Goal: Task Accomplishment & Management: Use online tool/utility

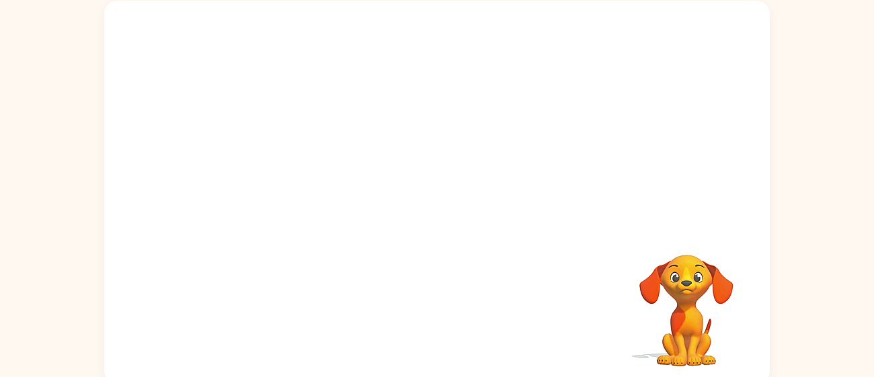
scroll to position [91, 0]
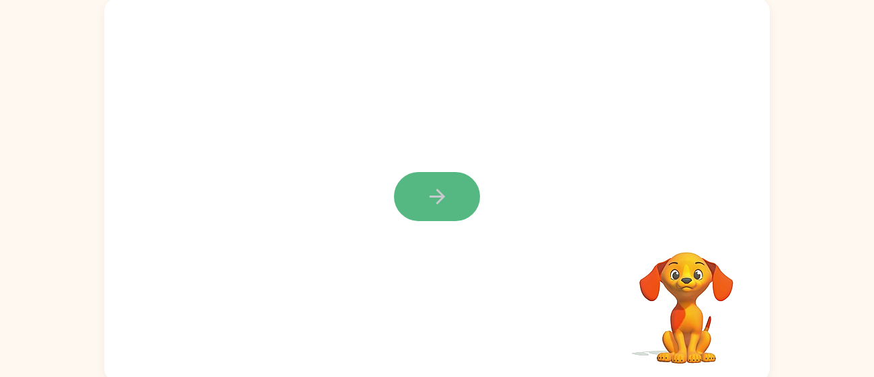
click at [456, 182] on button "button" at bounding box center [437, 196] width 86 height 49
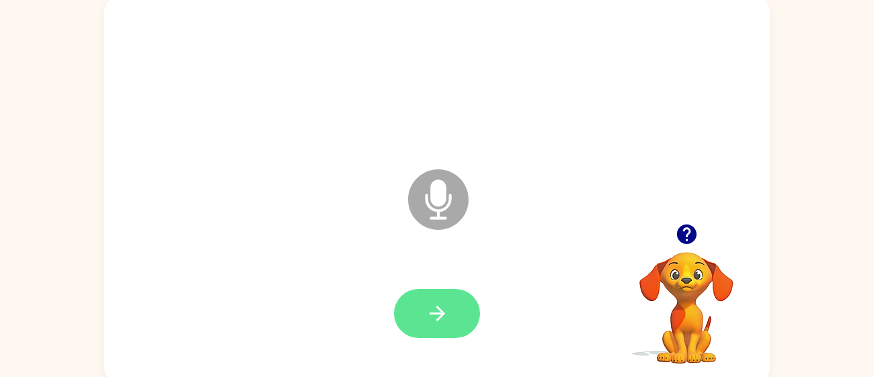
click at [431, 327] on button "button" at bounding box center [437, 313] width 86 height 49
click at [685, 239] on icon "button" at bounding box center [685, 233] width 19 height 19
click at [439, 306] on icon "button" at bounding box center [437, 314] width 24 height 24
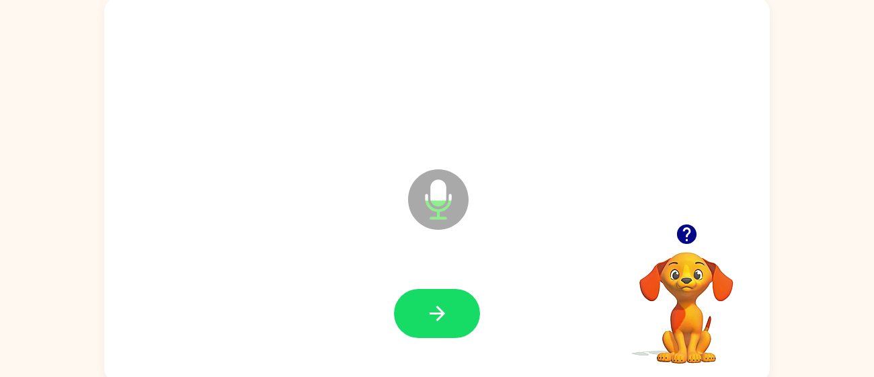
click at [439, 306] on icon "button" at bounding box center [437, 314] width 24 height 24
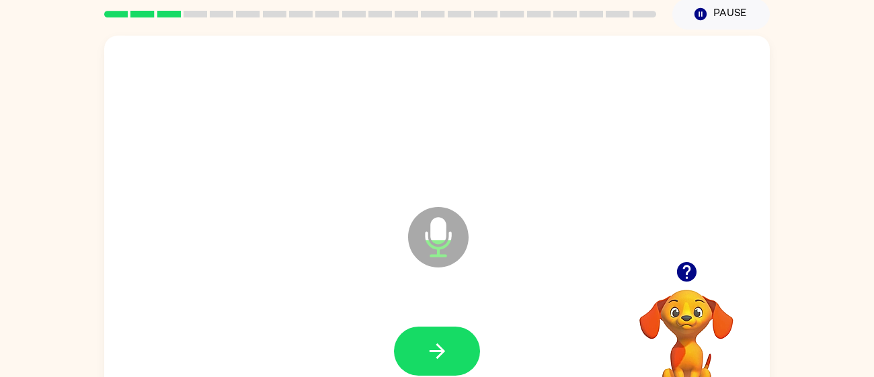
scroll to position [54, 0]
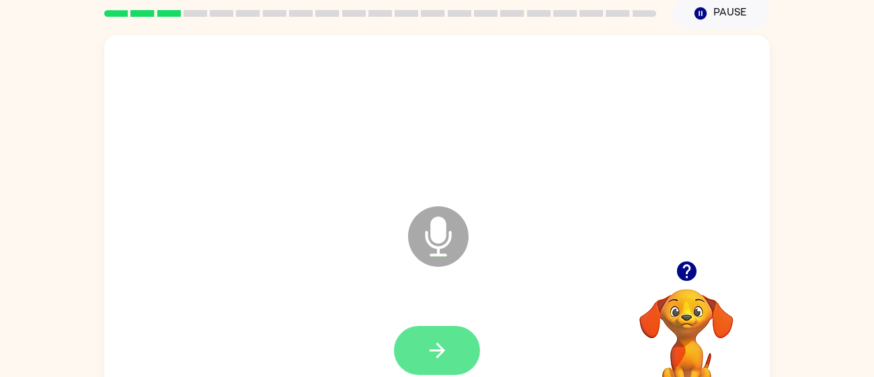
click at [443, 345] on icon "button" at bounding box center [437, 351] width 24 height 24
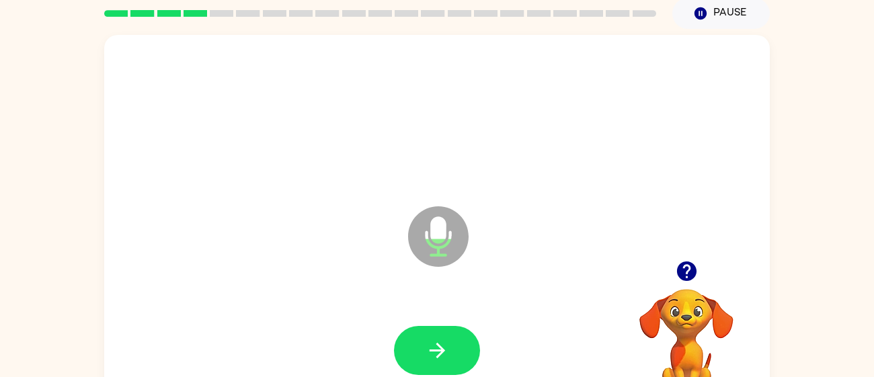
click at [443, 345] on icon "button" at bounding box center [437, 351] width 24 height 24
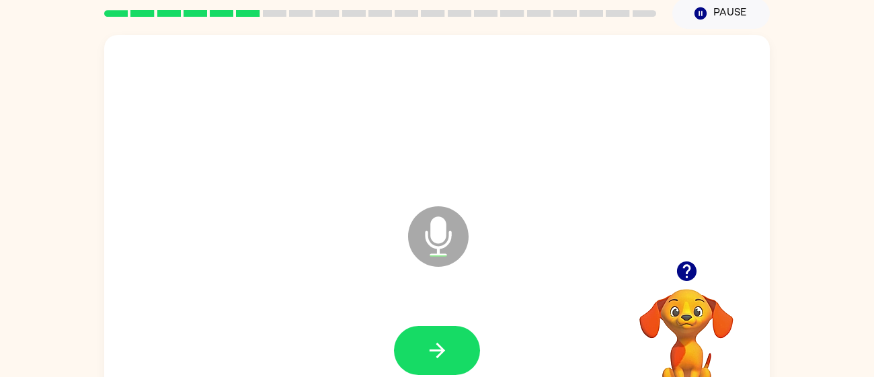
click at [443, 345] on icon "button" at bounding box center [437, 351] width 24 height 24
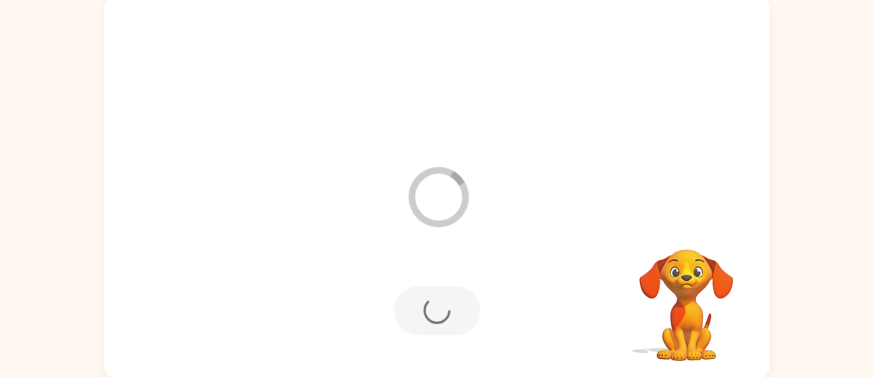
scroll to position [95, 0]
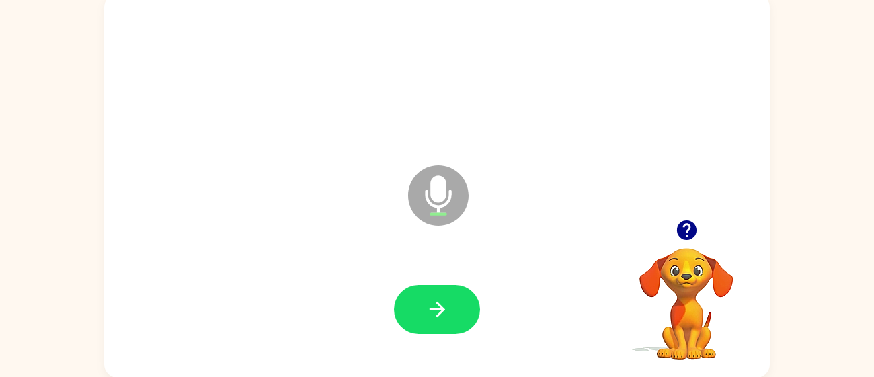
click at [437, 304] on icon "button" at bounding box center [436, 309] width 15 height 15
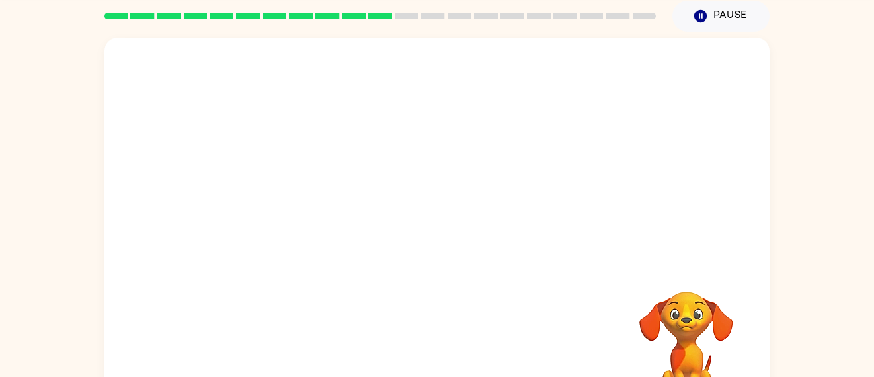
scroll to position [56, 0]
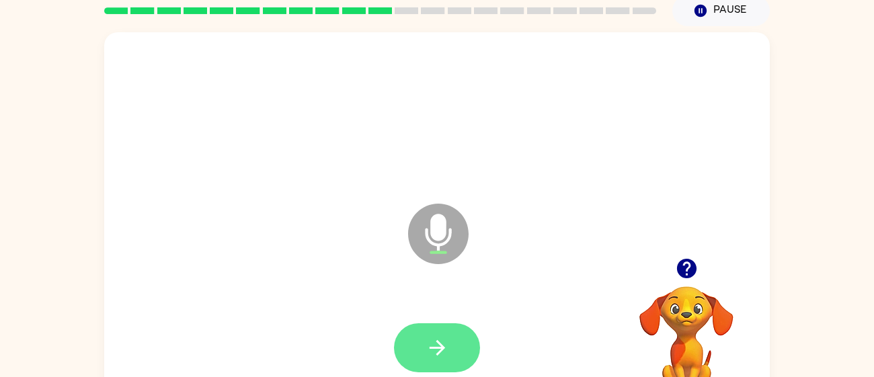
click at [442, 339] on icon "button" at bounding box center [437, 348] width 24 height 24
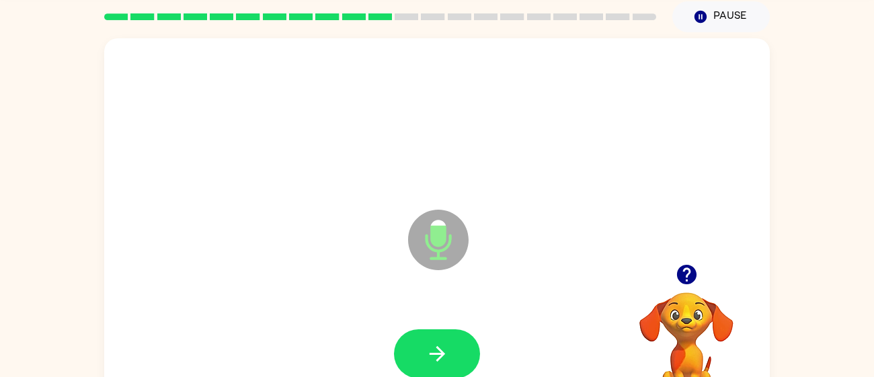
scroll to position [50, 0]
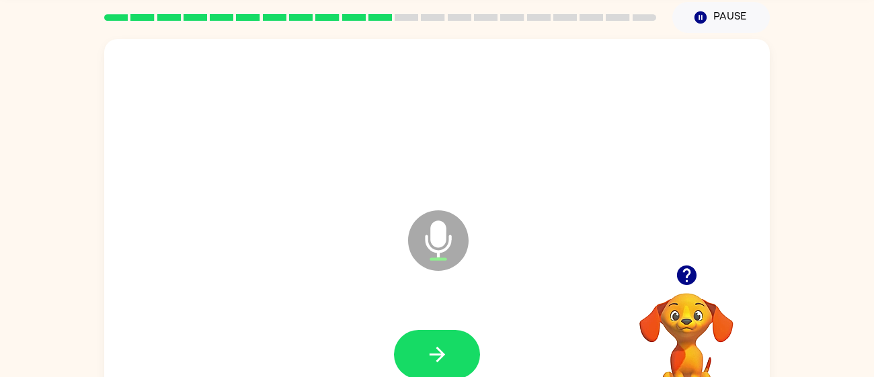
click at [442, 339] on button "button" at bounding box center [437, 354] width 86 height 49
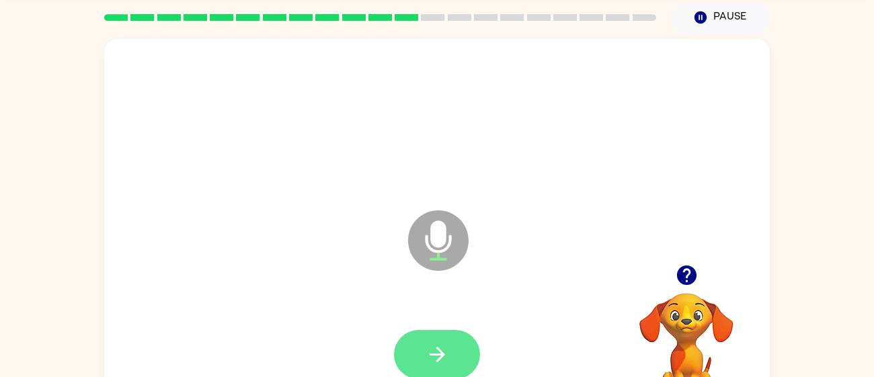
click at [443, 346] on icon "button" at bounding box center [437, 355] width 24 height 24
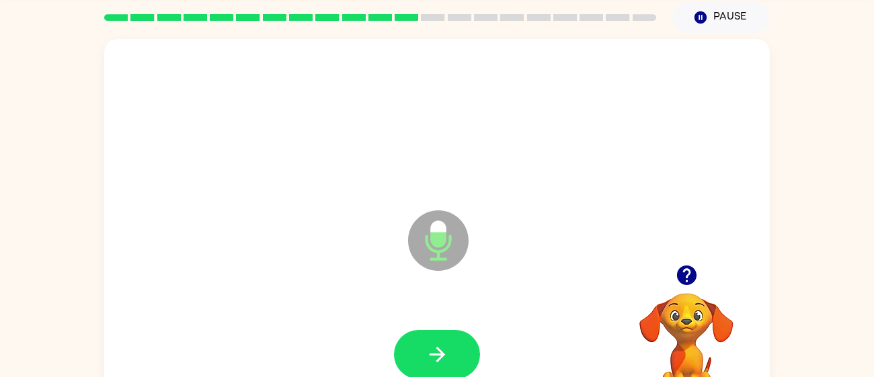
click at [443, 346] on icon "button" at bounding box center [437, 355] width 24 height 24
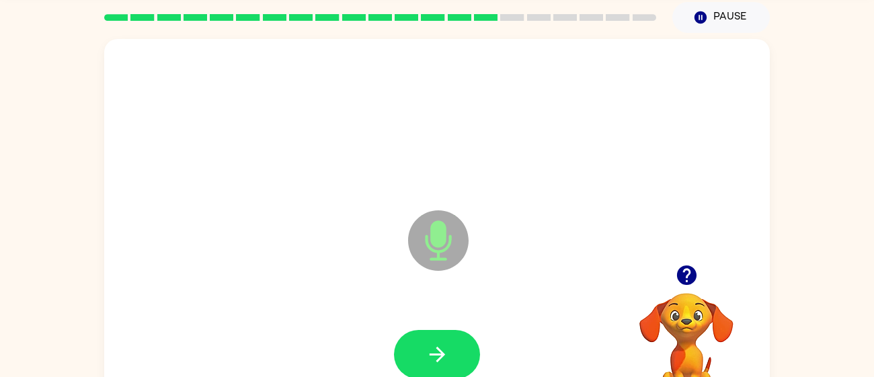
click at [443, 346] on icon "button" at bounding box center [437, 355] width 24 height 24
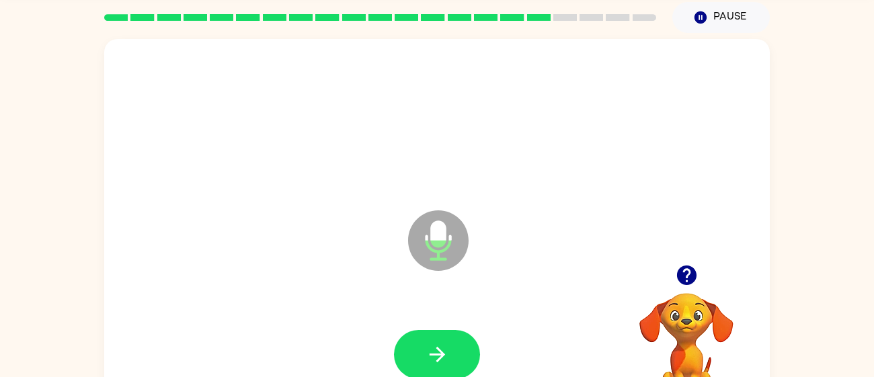
click at [443, 346] on icon "button" at bounding box center [437, 355] width 24 height 24
click at [690, 282] on icon "button" at bounding box center [685, 274] width 19 height 19
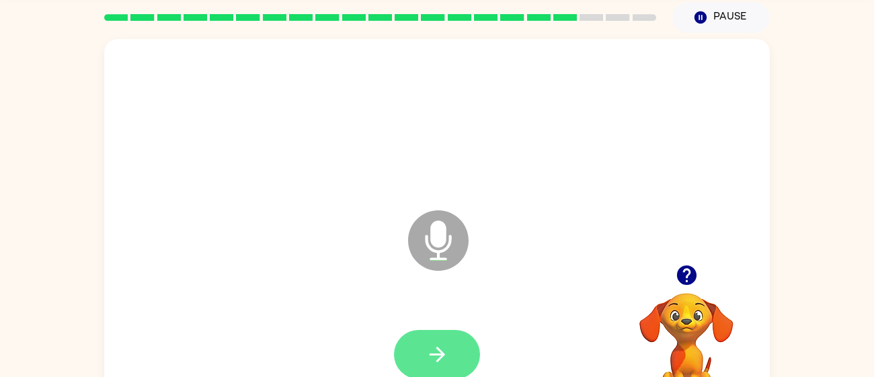
click at [437, 350] on icon "button" at bounding box center [437, 355] width 24 height 24
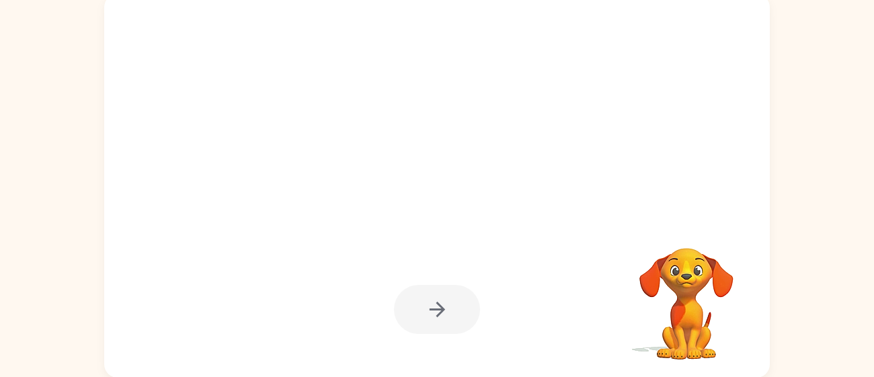
scroll to position [95, 0]
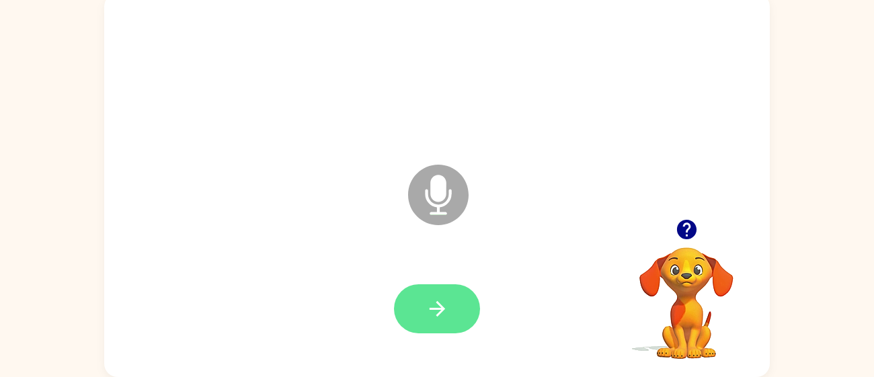
click at [464, 303] on button "button" at bounding box center [437, 308] width 86 height 49
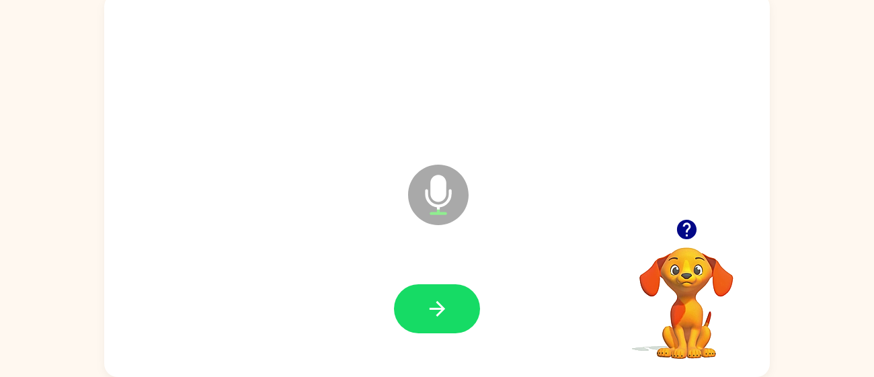
click at [464, 303] on button "button" at bounding box center [437, 308] width 86 height 49
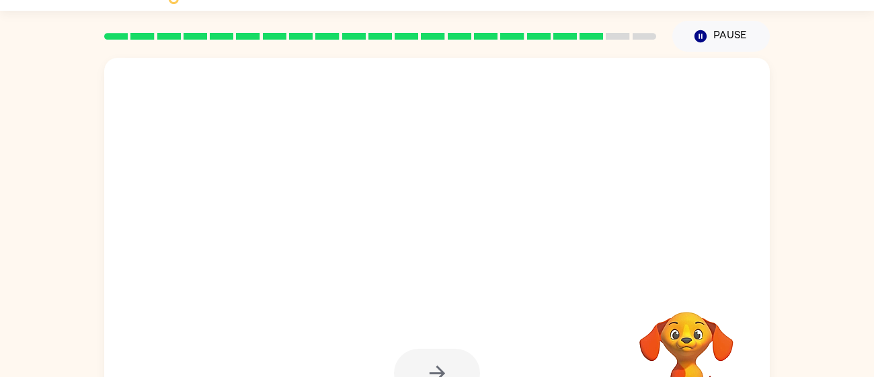
scroll to position [38, 0]
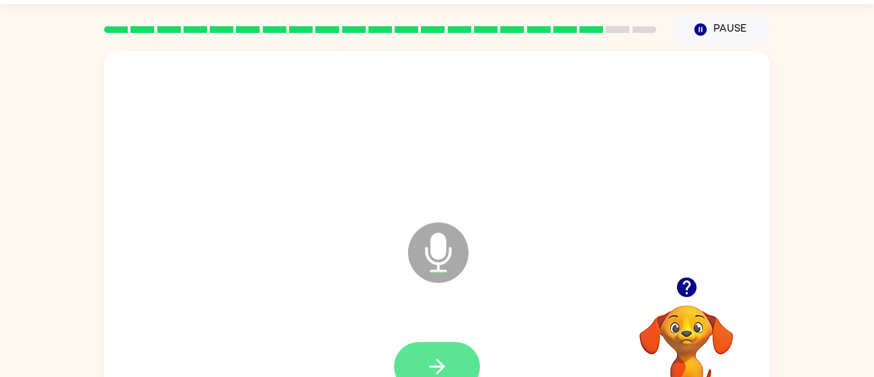
click at [453, 351] on button "button" at bounding box center [437, 366] width 86 height 49
